Goal: Information Seeking & Learning: Learn about a topic

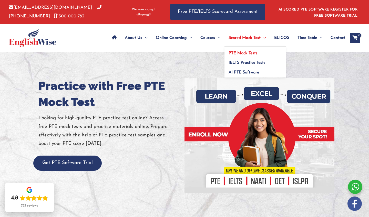
click at [238, 40] on span "Scored Mock Test" at bounding box center [244, 38] width 32 height 18
click at [238, 62] on span "IELTS Practice Tests" at bounding box center [246, 63] width 37 height 4
click at [236, 52] on span "PTE Mock Tests" at bounding box center [242, 53] width 29 height 4
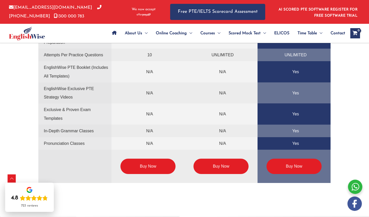
scroll to position [1261, 0]
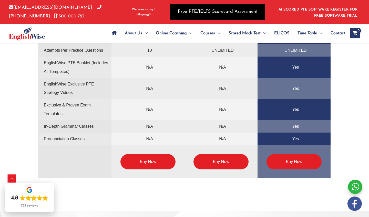
click at [204, 15] on link "Free PTE/IELTS Scorecard Assessment" at bounding box center [217, 12] width 95 height 16
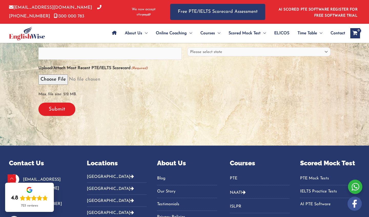
scroll to position [161, 0]
